Goal: Navigation & Orientation: Find specific page/section

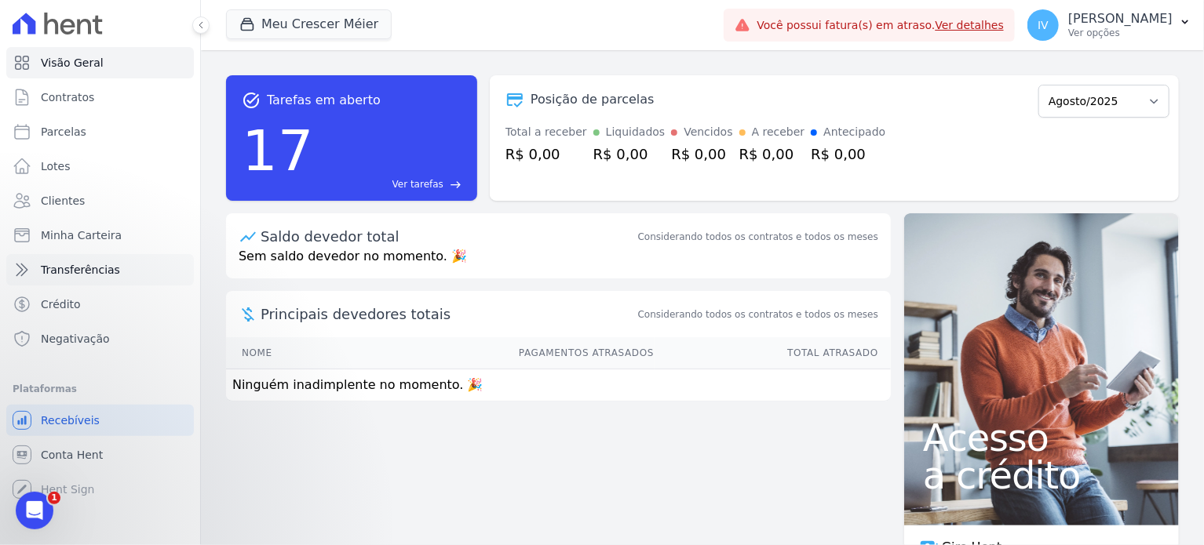
click at [62, 277] on span "Transferências" at bounding box center [80, 270] width 79 height 16
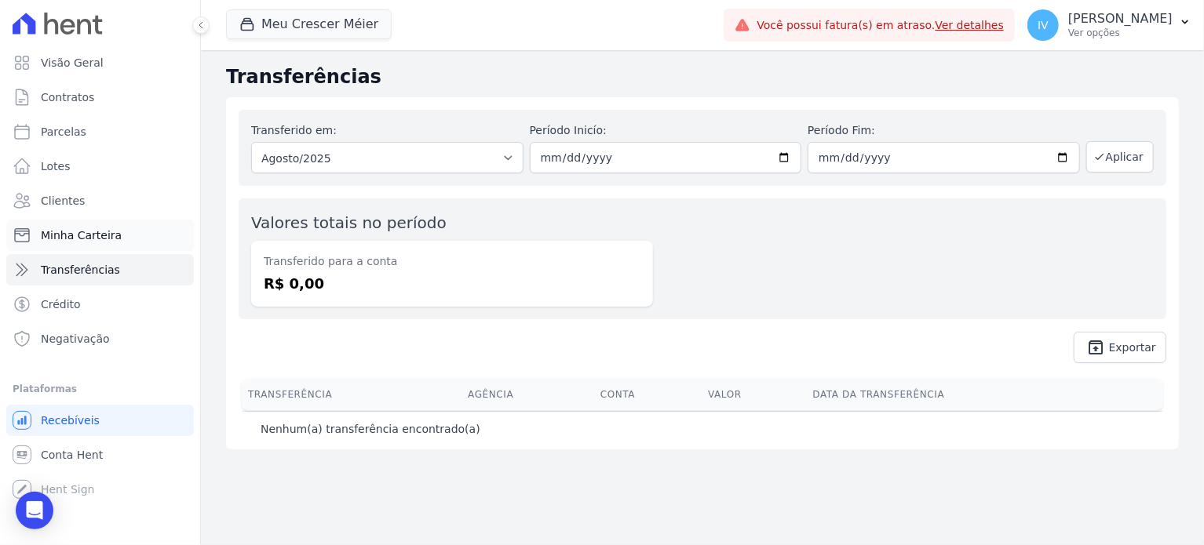
click at [46, 239] on span "Minha Carteira" at bounding box center [81, 236] width 81 height 16
click at [62, 203] on span "Clientes" at bounding box center [63, 201] width 44 height 16
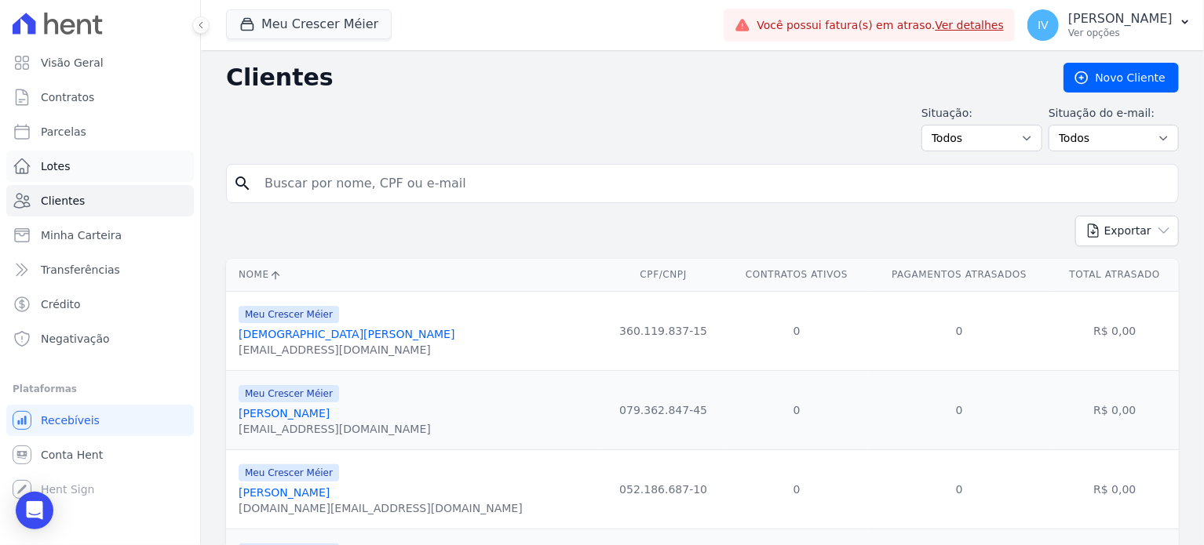
click at [63, 168] on span "Lotes" at bounding box center [56, 167] width 30 height 16
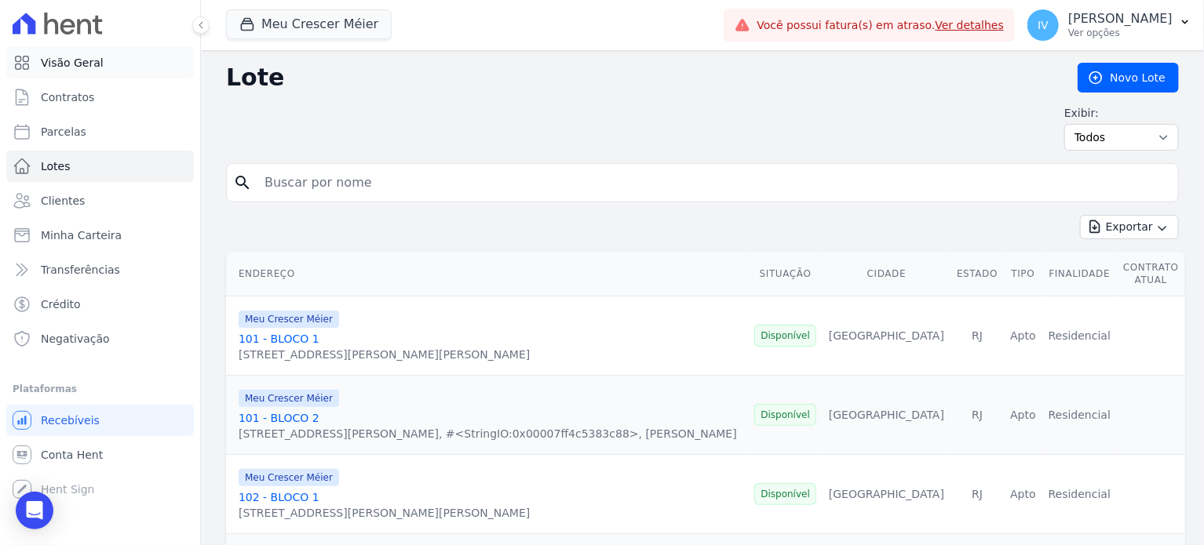
click at [84, 72] on link "Visão Geral" at bounding box center [100, 62] width 188 height 31
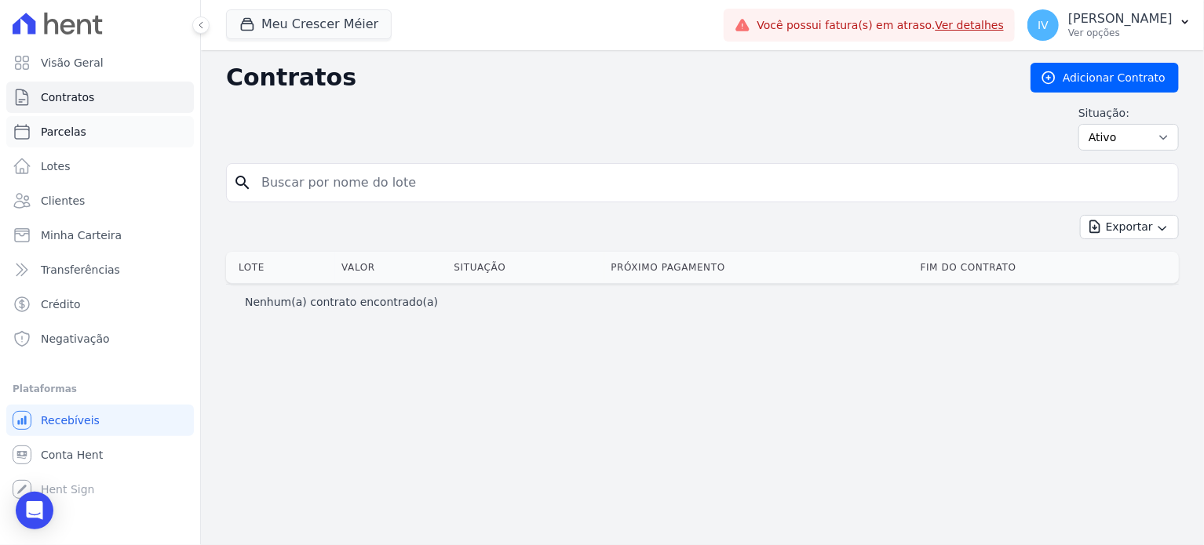
click at [98, 130] on link "Parcelas" at bounding box center [100, 131] width 188 height 31
select select
